Goal: Task Accomplishment & Management: Use online tool/utility

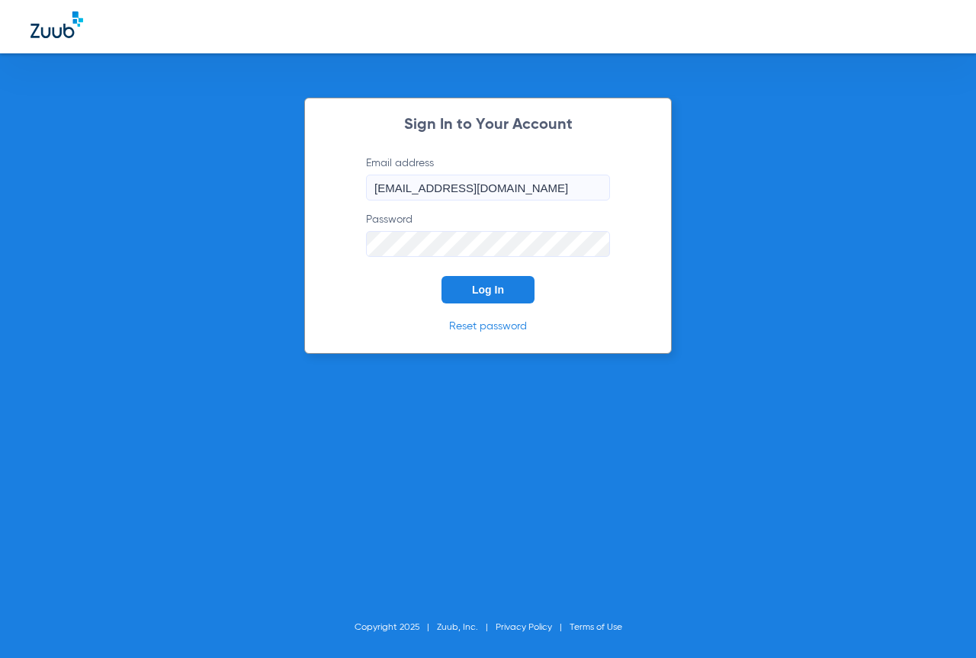
click at [480, 276] on button "Log In" at bounding box center [487, 289] width 93 height 27
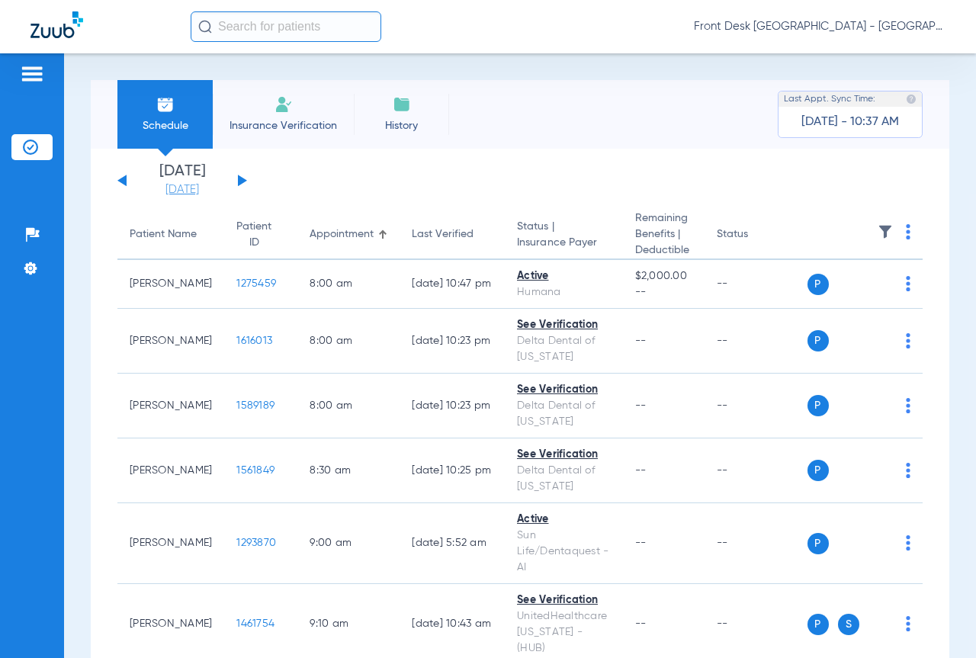
click at [166, 184] on link "[DATE]" at bounding box center [181, 189] width 91 height 15
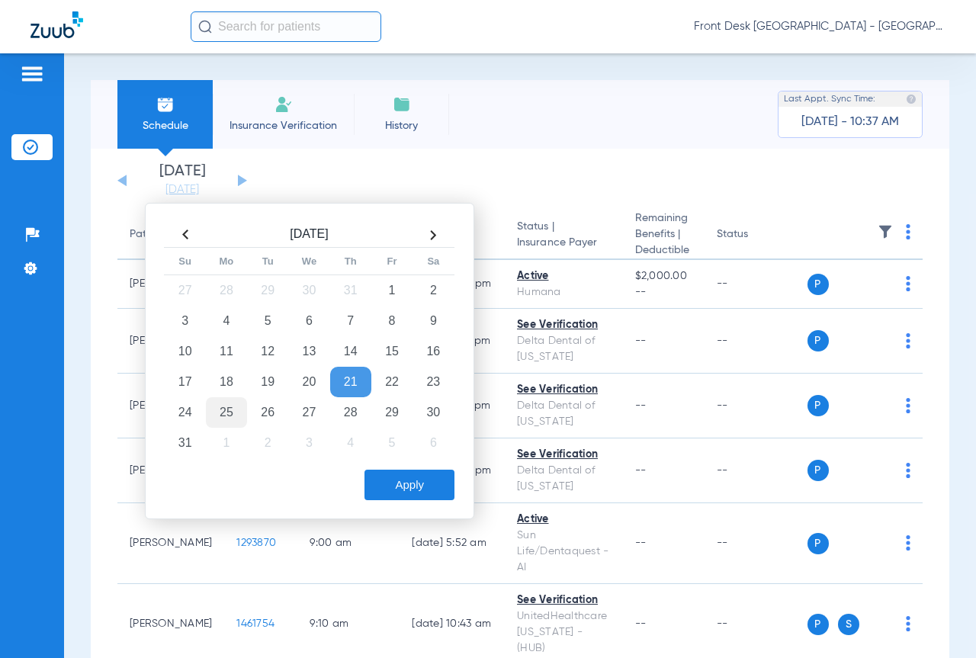
click at [229, 408] on td "25" at bounding box center [226, 412] width 41 height 30
click at [394, 483] on button "Apply" at bounding box center [409, 485] width 90 height 30
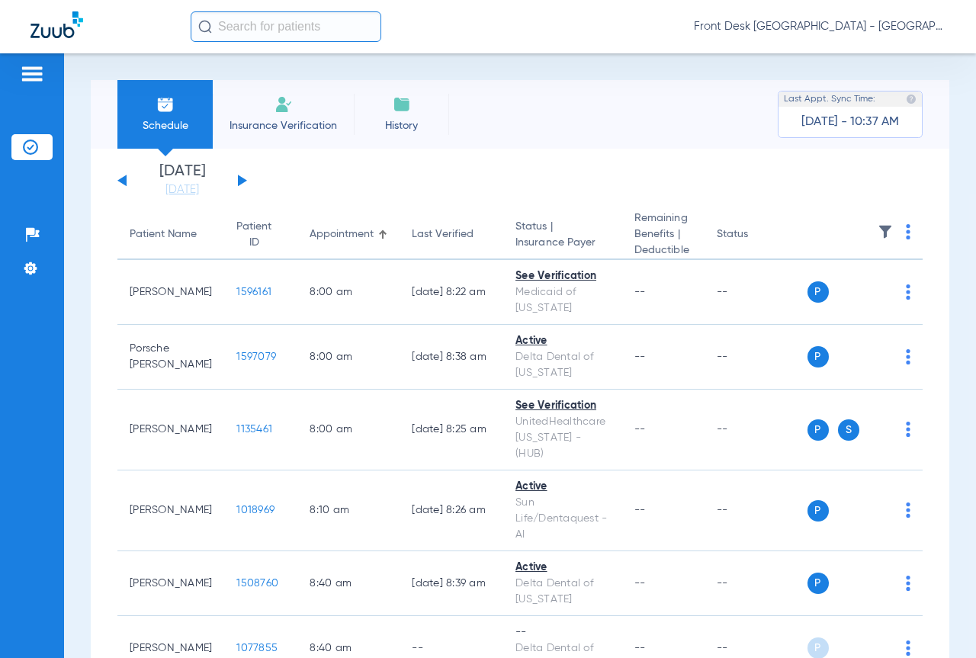
click at [877, 227] on img at bounding box center [884, 231] width 15 height 15
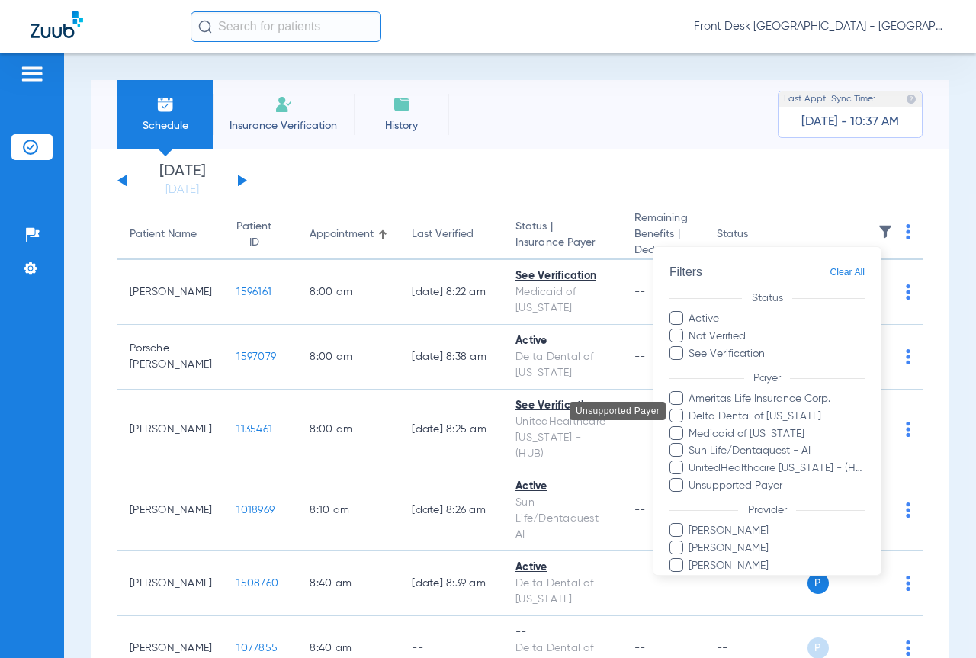
scroll to position [78, 0]
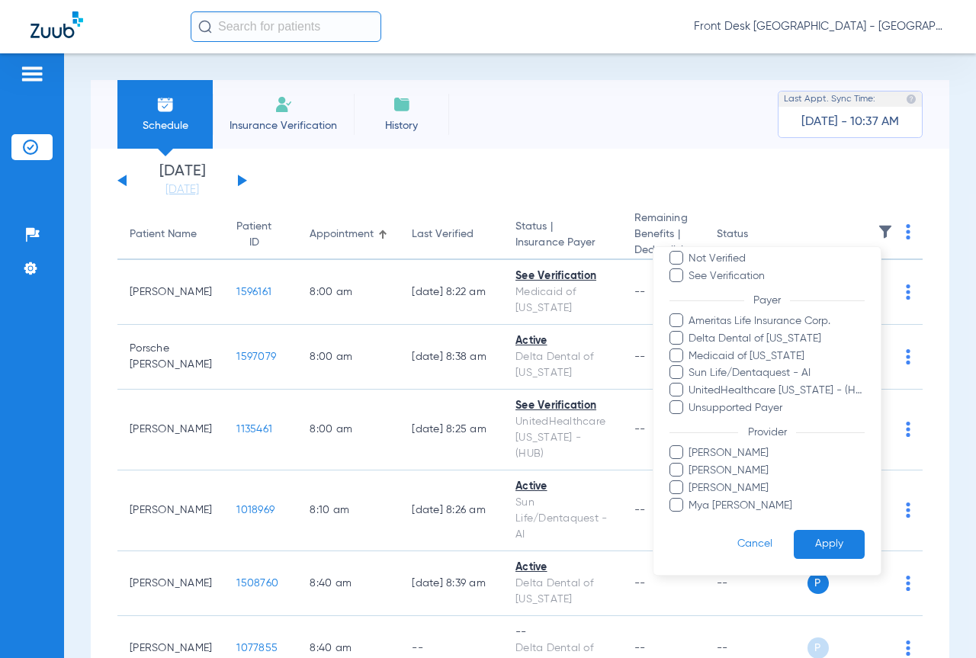
click at [747, 473] on span "[PERSON_NAME]" at bounding box center [776, 471] width 177 height 16
click at [691, 481] on input "[PERSON_NAME]" at bounding box center [691, 481] width 0 height 0
click at [812, 550] on button "Apply" at bounding box center [829, 544] width 71 height 30
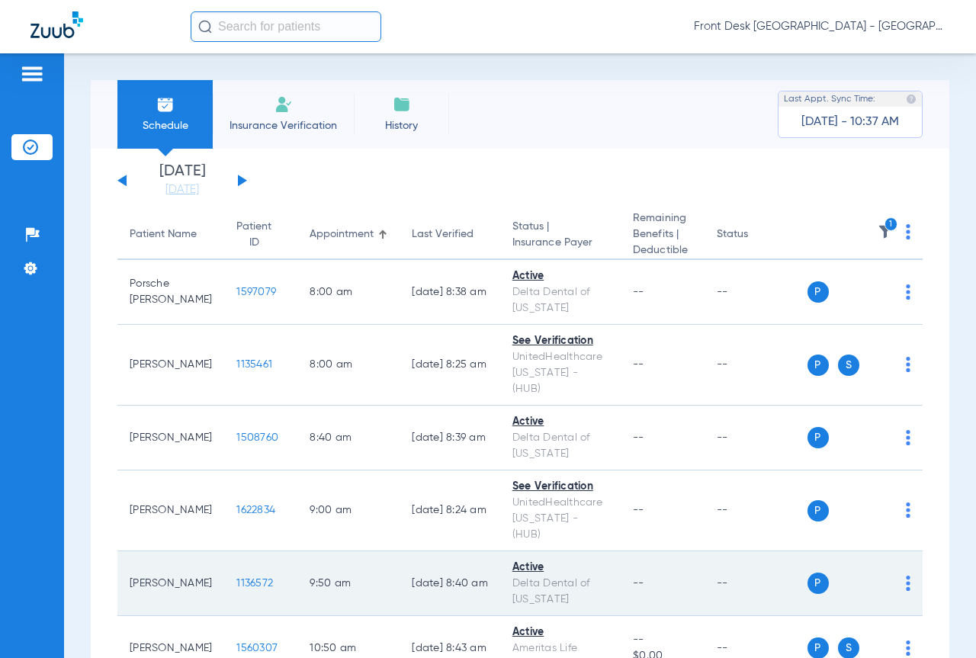
scroll to position [76, 0]
